Goal: Task Accomplishment & Management: Use online tool/utility

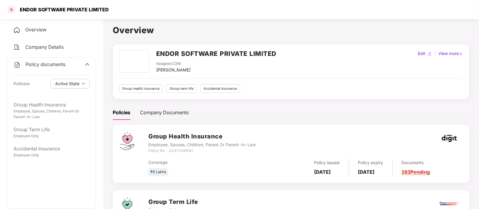
click at [10, 8] on div at bounding box center [12, 10] width 10 height 10
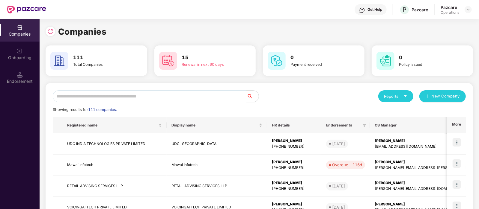
click at [73, 95] on input "text" at bounding box center [150, 96] width 194 height 12
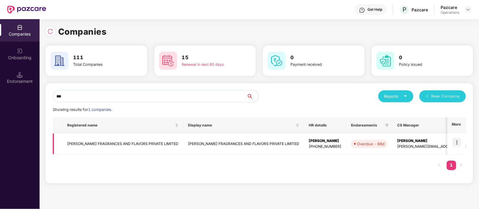
type input "***"
click at [114, 140] on td "[PERSON_NAME] FRAGRANCES AND FLAVORS PRIVATE LIMITED" at bounding box center [122, 144] width 121 height 21
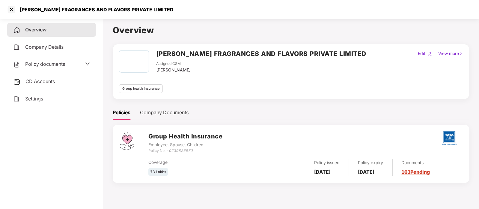
click at [42, 66] on span "Policy documents" at bounding box center [45, 64] width 40 height 6
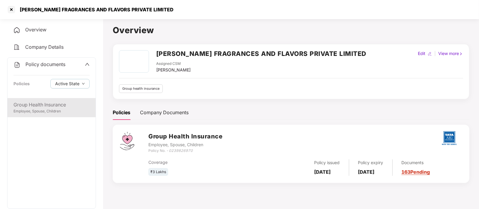
click at [49, 102] on div "Group Health Insurance" at bounding box center [51, 104] width 76 height 7
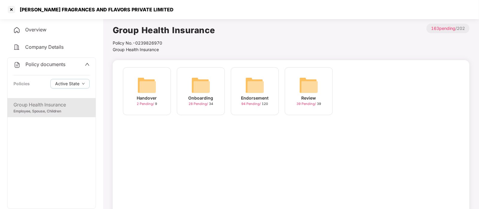
click at [249, 92] on img at bounding box center [254, 85] width 19 height 19
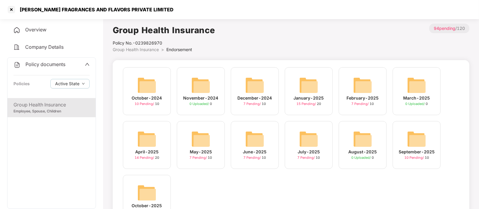
scroll to position [20, 0]
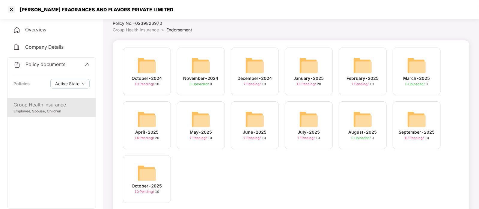
click at [134, 176] on div "October-2025 10 Pending / 10" at bounding box center [147, 179] width 48 height 48
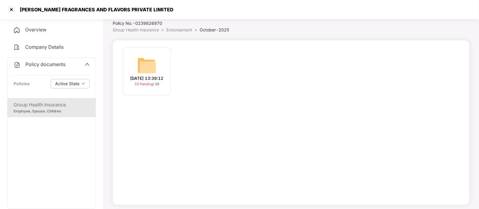
click at [138, 79] on div "[DATE] 13:39:12" at bounding box center [146, 78] width 33 height 7
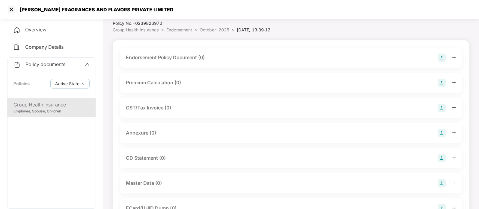
click at [179, 63] on div "Endorsement Policy Document (0)" at bounding box center [291, 58] width 342 height 20
click at [200, 57] on div "Endorsement Policy Document (0)" at bounding box center [165, 57] width 79 height 7
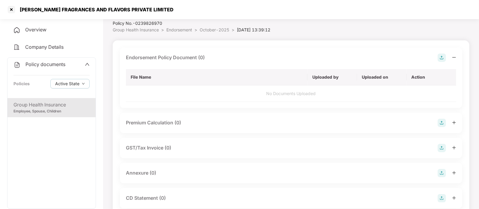
click at [443, 55] on img at bounding box center [441, 58] width 8 height 8
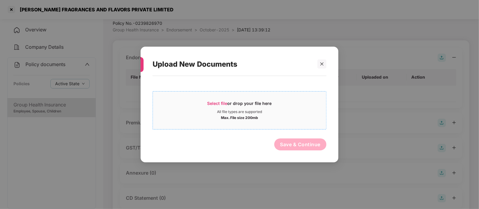
click at [261, 102] on div "Select file or drop your file here" at bounding box center [239, 105] width 64 height 9
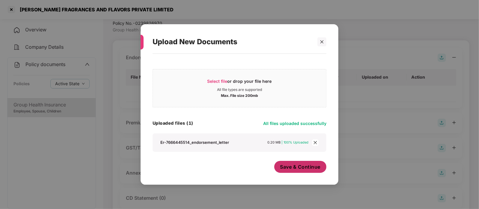
click at [282, 165] on span "Save & Continue" at bounding box center [300, 167] width 40 height 7
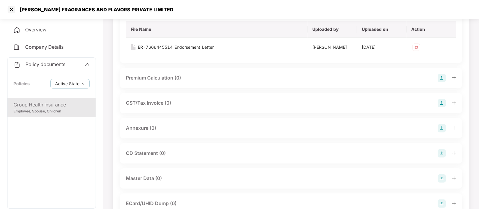
scroll to position [75, 0]
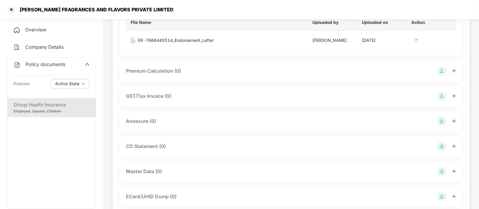
click at [441, 120] on img at bounding box center [441, 121] width 8 height 8
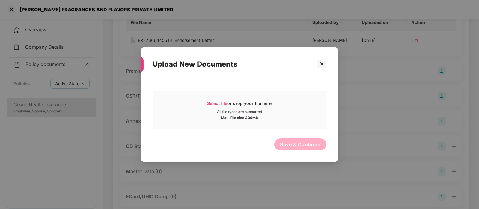
click at [279, 120] on span "Select file or drop your file here All file types are supported Max. File size …" at bounding box center [239, 110] width 173 height 29
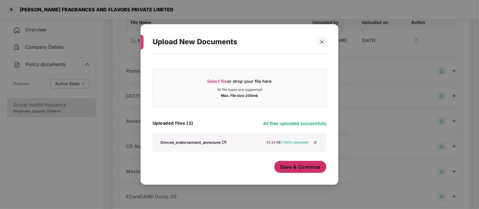
click at [297, 165] on span "Save & Continue" at bounding box center [300, 167] width 40 height 7
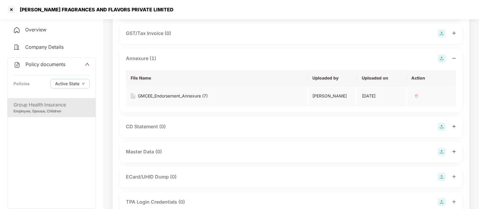
scroll to position [143, 0]
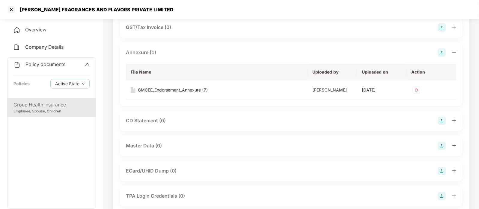
click at [441, 146] on img at bounding box center [441, 146] width 8 height 8
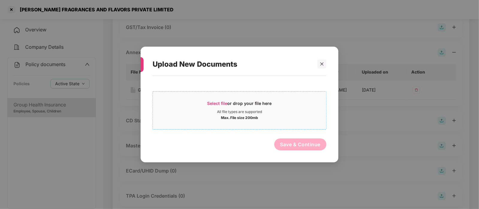
click at [282, 122] on span "Select file or drop your file here All file types are supported Max. File size …" at bounding box center [239, 110] width 173 height 29
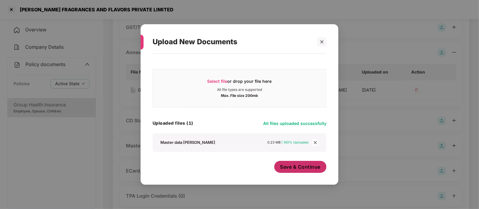
click at [285, 164] on span "Save & Continue" at bounding box center [300, 167] width 40 height 7
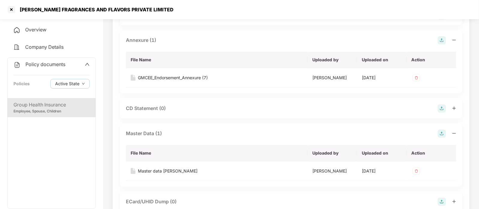
scroll to position [153, 0]
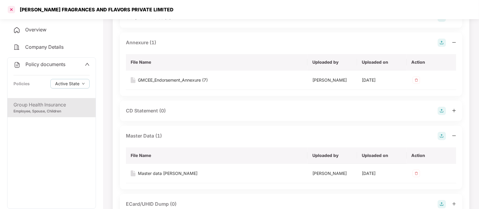
click at [13, 11] on div at bounding box center [12, 10] width 10 height 10
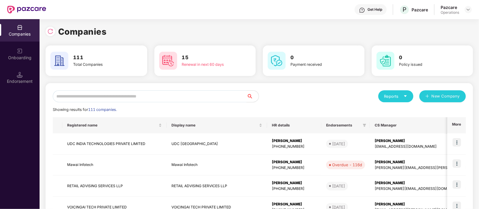
scroll to position [0, 0]
click at [113, 94] on input "text" at bounding box center [150, 96] width 194 height 12
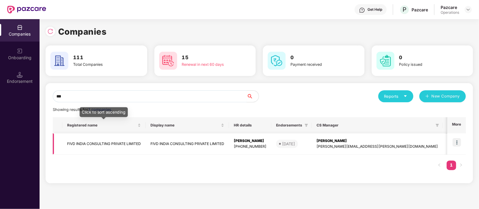
type input "***"
click at [120, 144] on td "FIVD INDIA CONSULTING PRIVATE LIMITED" at bounding box center [103, 144] width 83 height 21
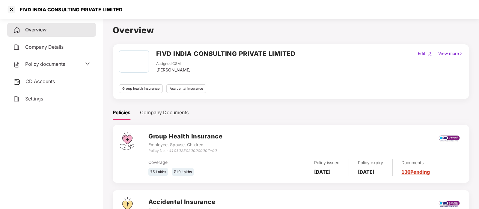
click at [50, 67] on div "Policy documents" at bounding box center [39, 65] width 52 height 8
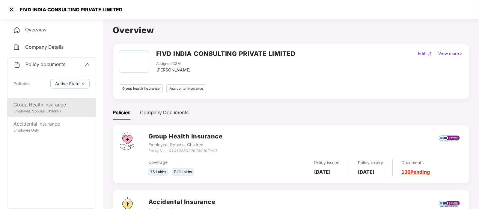
click at [51, 105] on div "Group Health Insurance" at bounding box center [51, 104] width 76 height 7
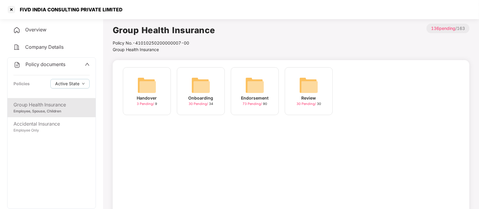
click at [264, 82] on img at bounding box center [254, 85] width 19 height 19
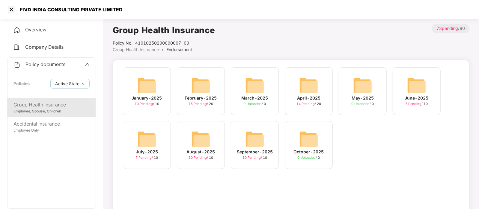
click at [244, 143] on div "September-2025 10 Pending / 10" at bounding box center [255, 145] width 48 height 48
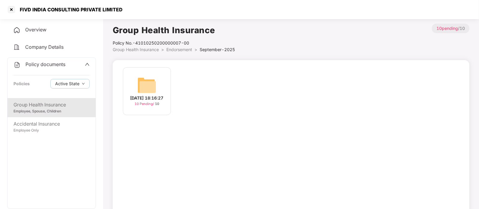
click at [158, 95] on div "[DATE] 18:16:27" at bounding box center [146, 98] width 33 height 7
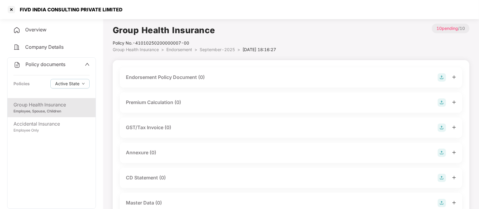
click at [244, 77] on div "Endorsement Policy Document (0)" at bounding box center [291, 77] width 330 height 8
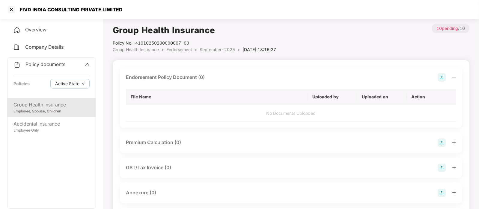
click at [439, 79] on img at bounding box center [441, 77] width 8 height 8
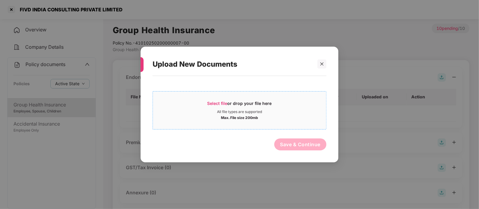
click at [238, 109] on div "Select file or drop your file here" at bounding box center [239, 105] width 64 height 9
click at [238, 117] on div "Max. File size 200mb" at bounding box center [239, 117] width 37 height 6
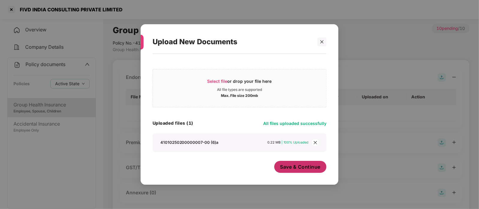
click at [278, 165] on button "Save & Continue" at bounding box center [300, 167] width 52 height 12
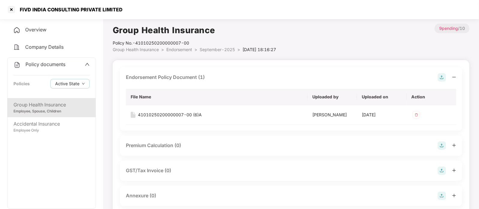
click at [440, 78] on img at bounding box center [441, 77] width 8 height 8
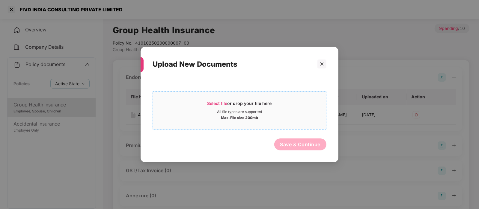
click at [297, 96] on div "Select file or drop your file here All file types are supported Max. File size …" at bounding box center [239, 110] width 174 height 38
click at [276, 111] on div "All file types are supported" at bounding box center [239, 112] width 173 height 5
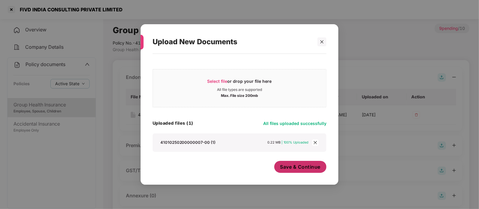
click at [300, 171] on button "Save & Continue" at bounding box center [300, 167] width 52 height 12
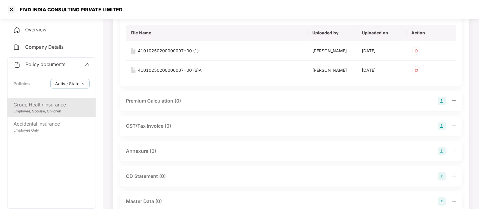
scroll to position [64, 0]
click at [440, 150] on img at bounding box center [441, 151] width 8 height 8
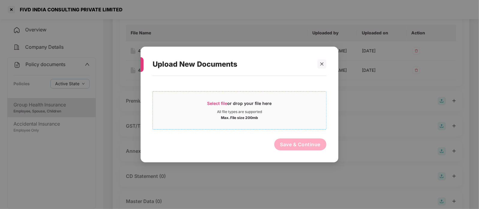
click at [276, 119] on div "Max. File size 200mb" at bounding box center [239, 117] width 173 height 6
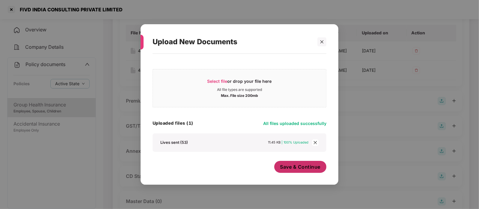
click at [291, 167] on span "Save & Continue" at bounding box center [300, 167] width 40 height 7
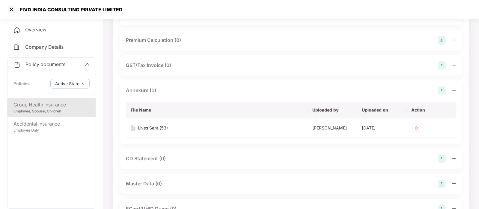
scroll to position [129, 0]
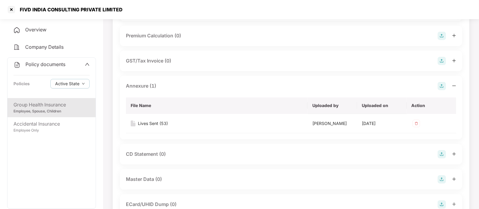
click at [438, 176] on img at bounding box center [441, 180] width 8 height 8
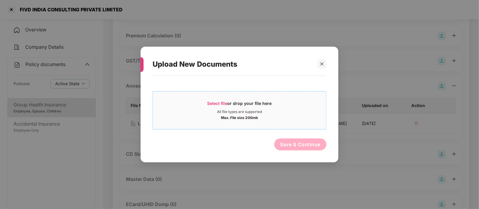
click at [262, 118] on div "Max. File size 200mb" at bounding box center [239, 117] width 173 height 6
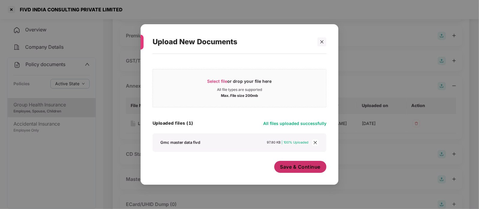
click at [297, 168] on span "Save & Continue" at bounding box center [300, 167] width 40 height 7
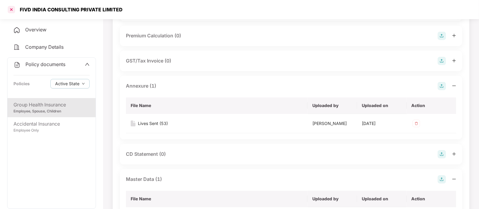
click at [10, 11] on div at bounding box center [12, 10] width 10 height 10
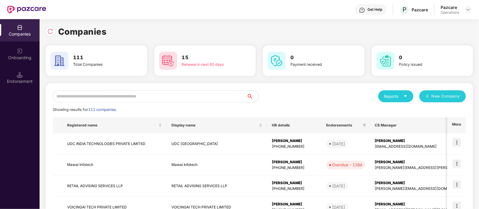
scroll to position [0, 0]
click at [106, 96] on input "text" at bounding box center [150, 96] width 194 height 12
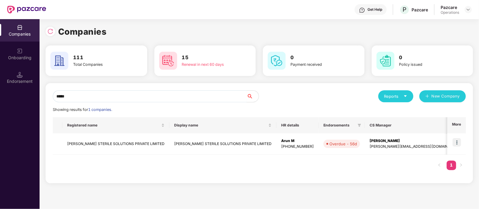
type input "*****"
click at [459, 143] on img at bounding box center [456, 142] width 8 height 8
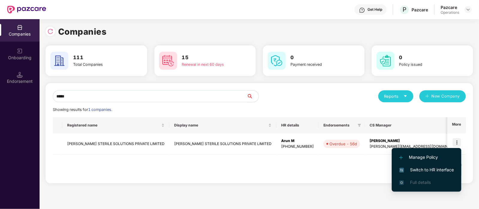
click at [442, 168] on span "Switch to HR interface" at bounding box center [426, 170] width 55 height 7
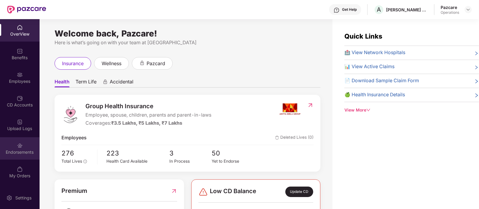
click at [26, 148] on div "Endorsements" at bounding box center [20, 148] width 40 height 22
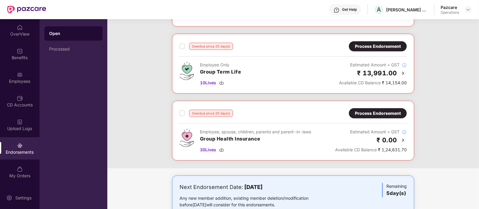
scroll to position [152, 0]
click at [361, 114] on div "Process Endorsement" at bounding box center [378, 114] width 46 height 7
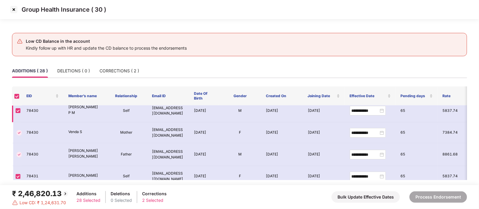
scroll to position [0, 0]
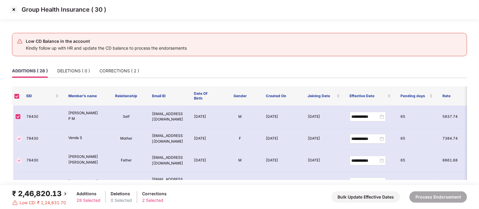
click at [15, 9] on img at bounding box center [14, 10] width 10 height 10
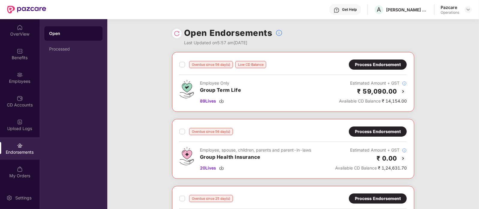
click at [175, 31] on img at bounding box center [177, 34] width 6 height 6
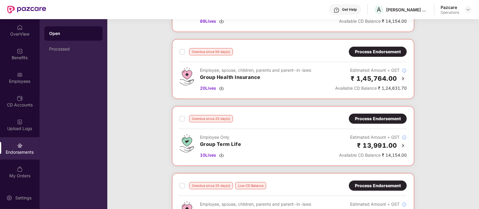
scroll to position [69, 0]
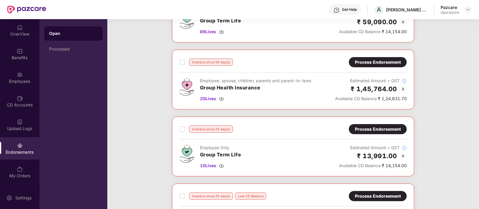
click at [369, 63] on div "Process Endorsement" at bounding box center [378, 62] width 46 height 7
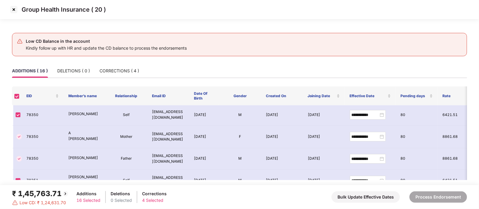
scroll to position [98, 0]
click at [17, 12] on img at bounding box center [14, 10] width 10 height 10
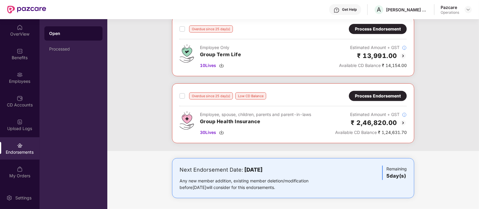
scroll to position [162, 0]
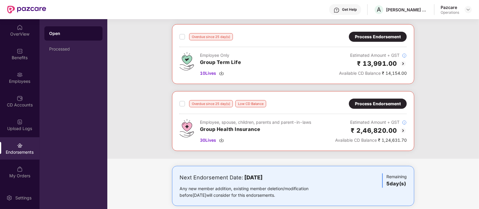
click at [384, 101] on div "Process Endorsement" at bounding box center [378, 104] width 46 height 7
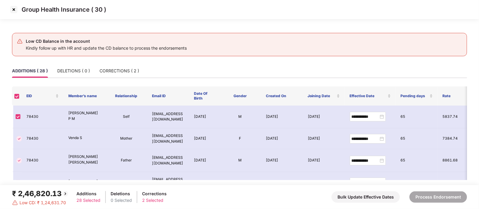
click at [219, 72] on div "ADDITIONS ( 28 ) DELETIONS ( 0 ) CORRECTIONS ( 2 )" at bounding box center [239, 71] width 455 height 14
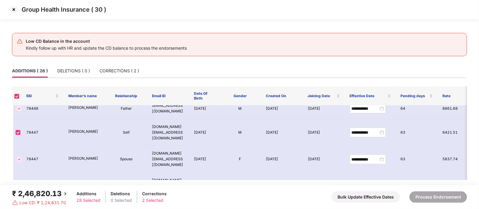
scroll to position [198, 0]
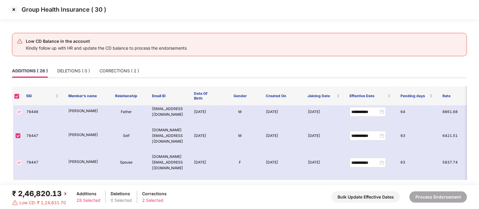
click at [14, 11] on img at bounding box center [14, 10] width 10 height 10
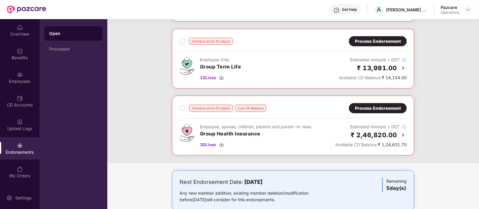
scroll to position [157, 0]
click at [362, 109] on div "Process Endorsement" at bounding box center [378, 108] width 46 height 7
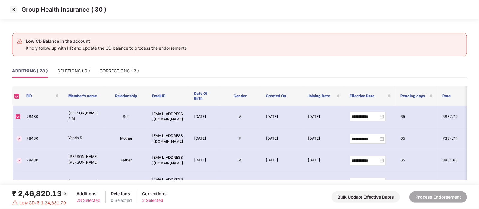
scroll to position [499, 0]
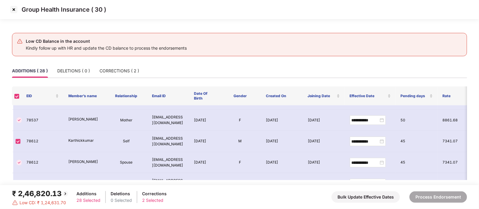
click at [13, 12] on img at bounding box center [14, 10] width 10 height 10
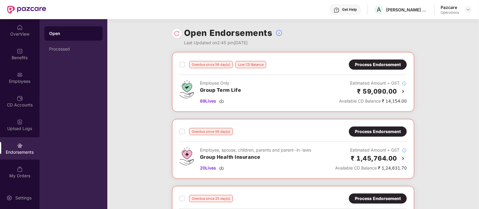
scroll to position [170, 0]
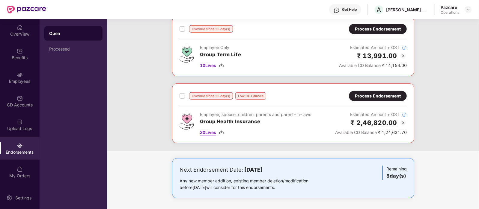
click at [208, 131] on span "30 Lives" at bounding box center [208, 132] width 16 height 7
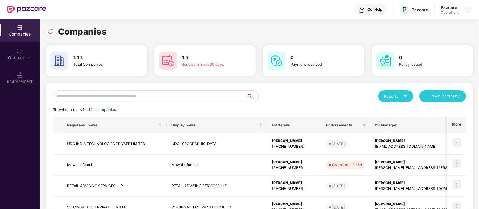
click at [108, 91] on input "text" at bounding box center [150, 96] width 194 height 12
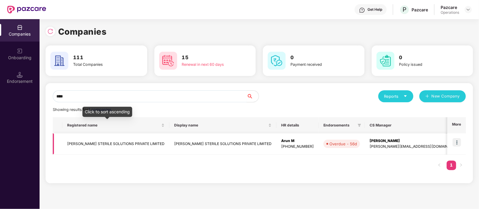
type input "****"
click at [109, 139] on td "[PERSON_NAME] STERILE SOLUTIONS PRIVATE LIMITED" at bounding box center [115, 144] width 107 height 21
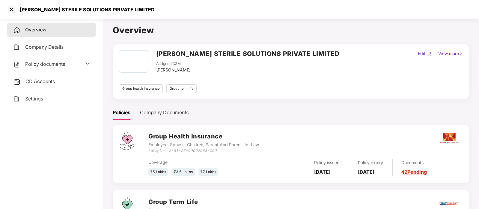
scroll to position [54, 0]
